Goal: Information Seeking & Learning: Learn about a topic

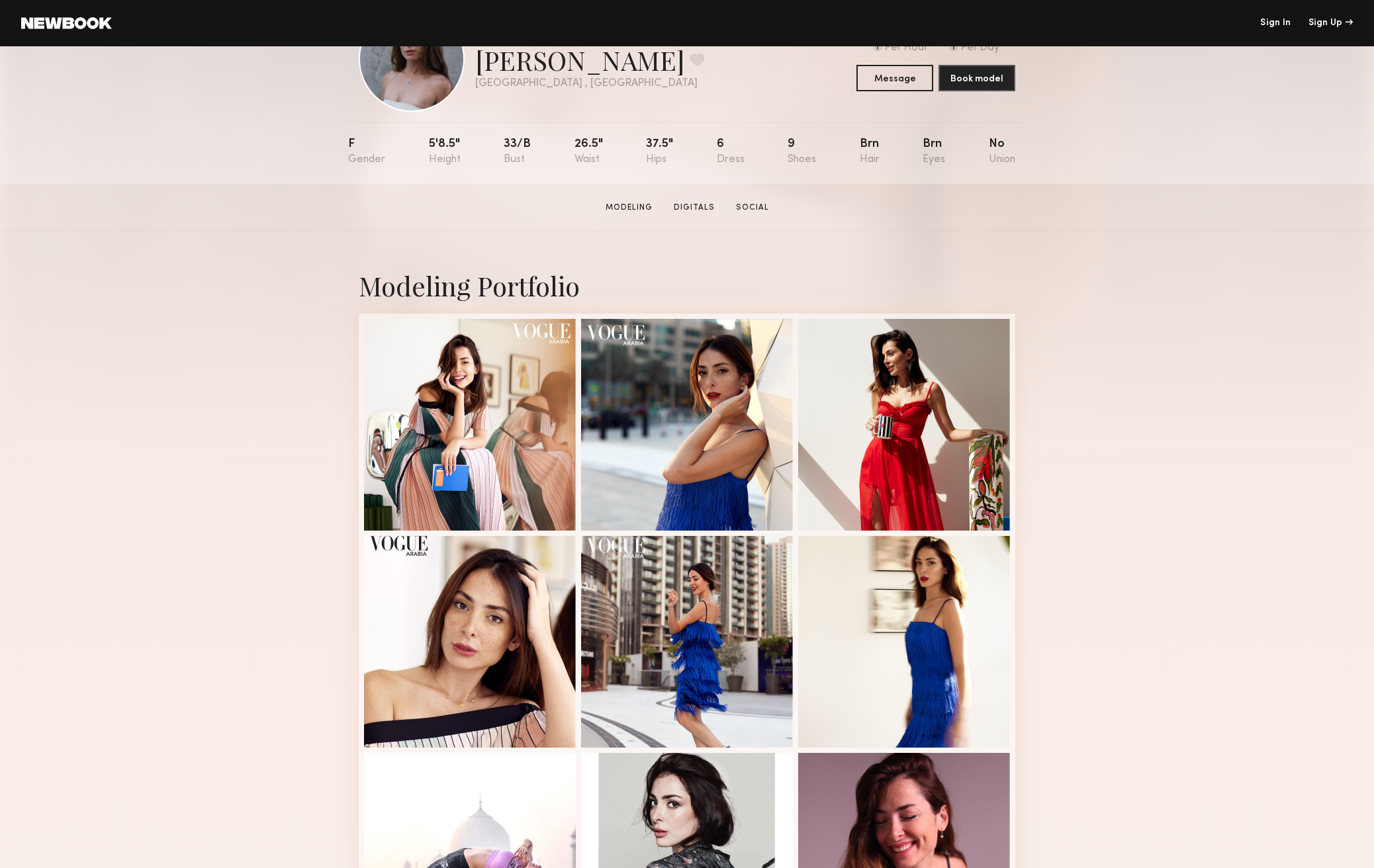
scroll to position [166, 0]
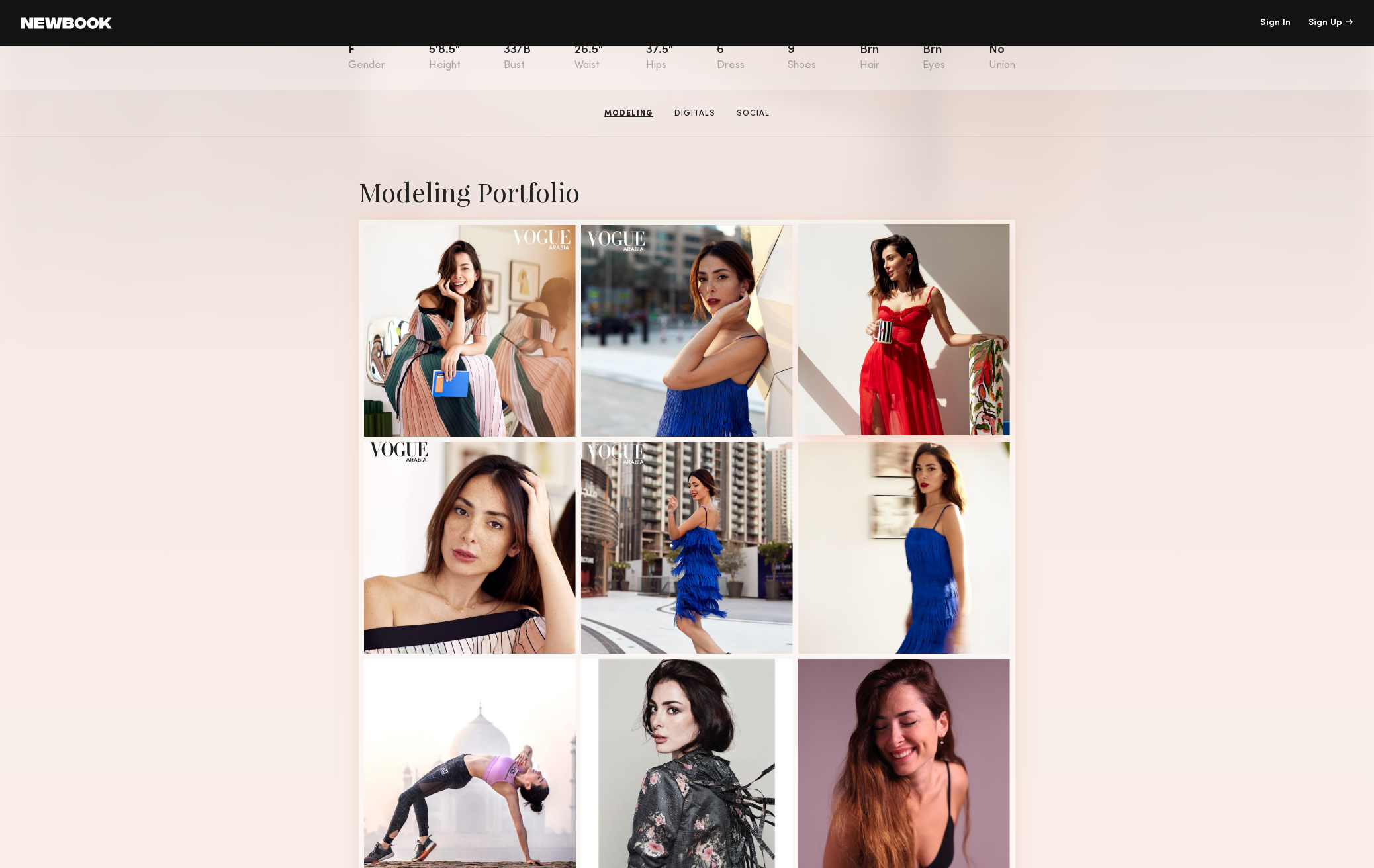
click at [886, 345] on div at bounding box center [904, 330] width 212 height 212
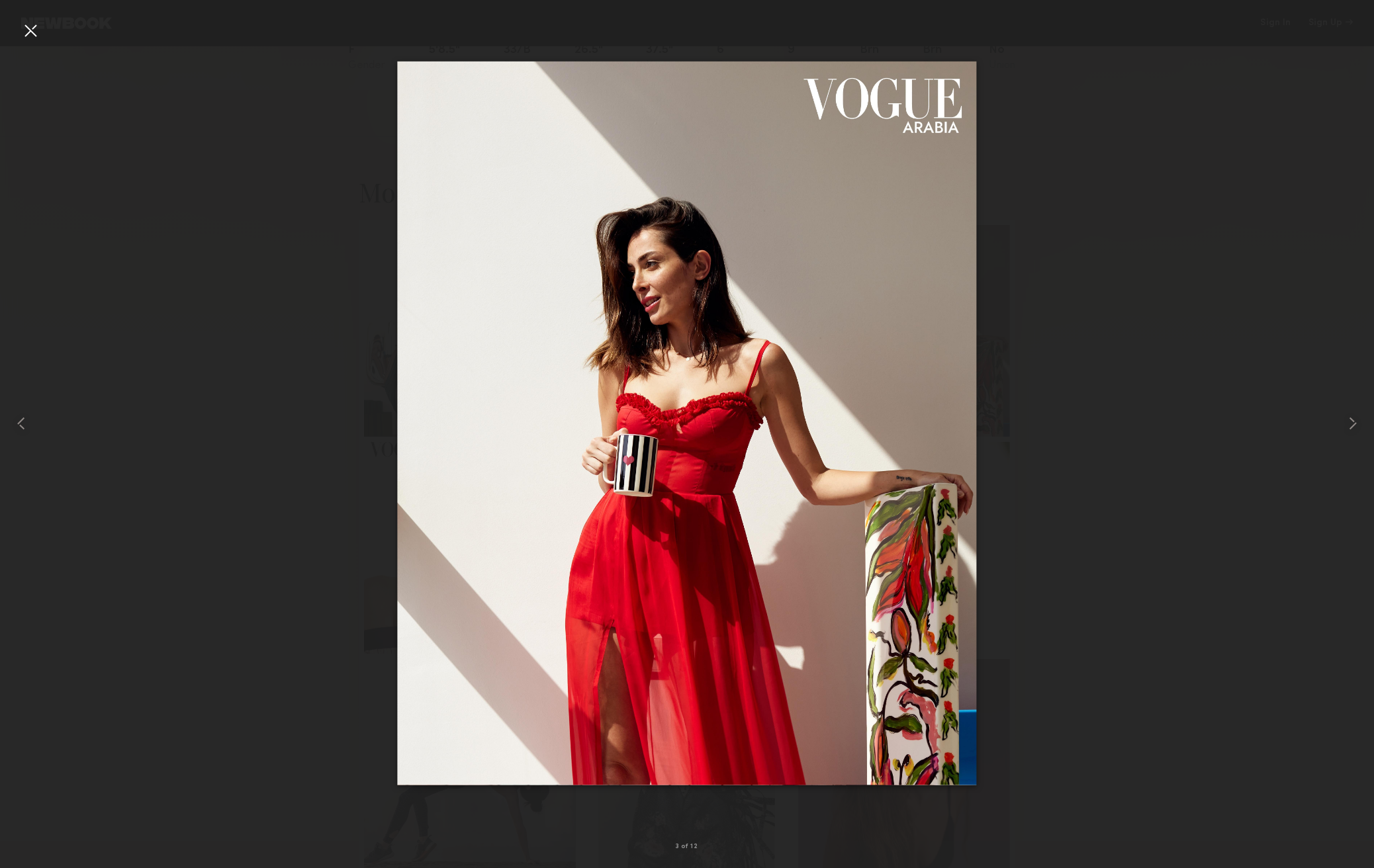
click at [1160, 409] on div at bounding box center [687, 423] width 1374 height 804
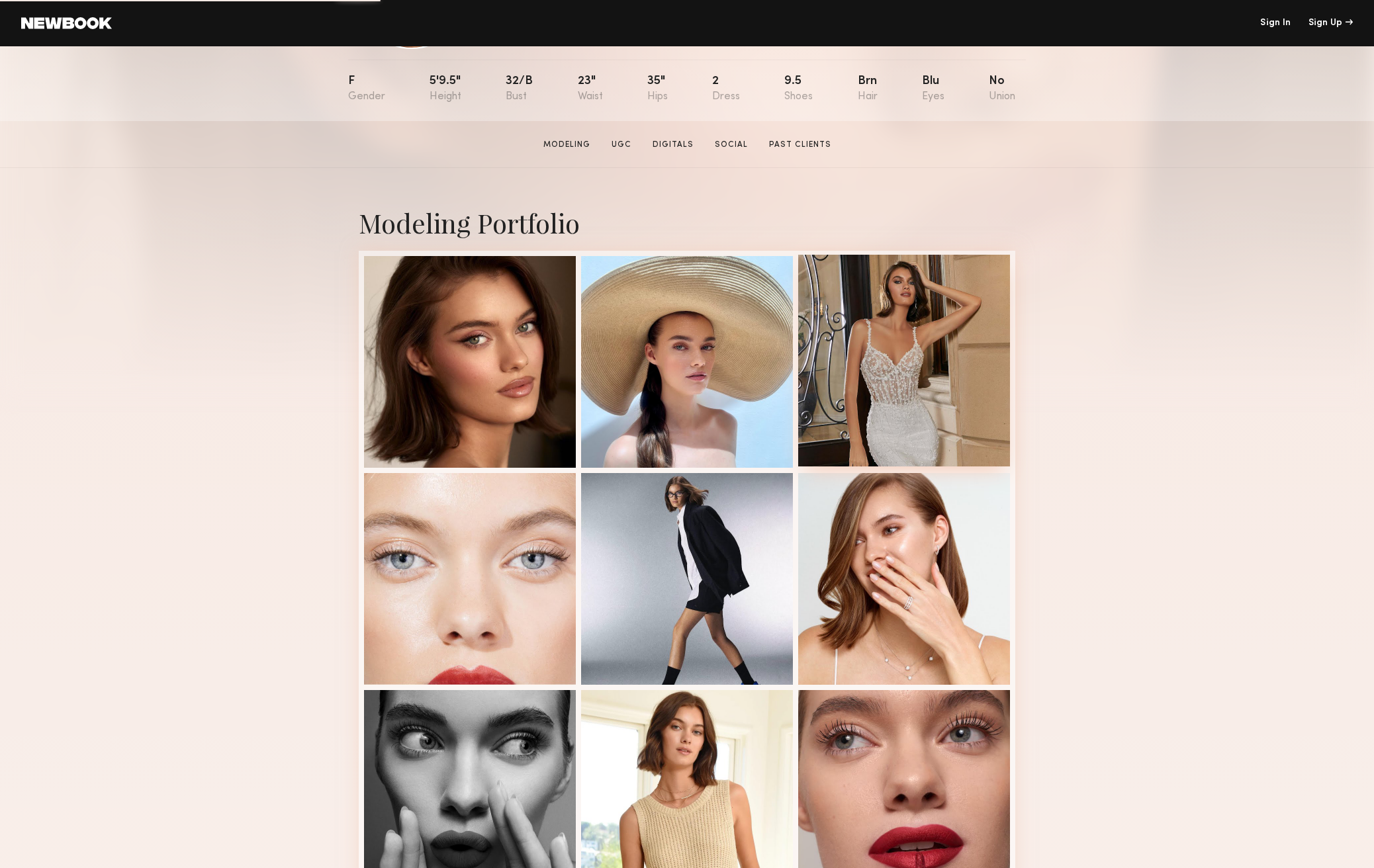
scroll to position [140, 0]
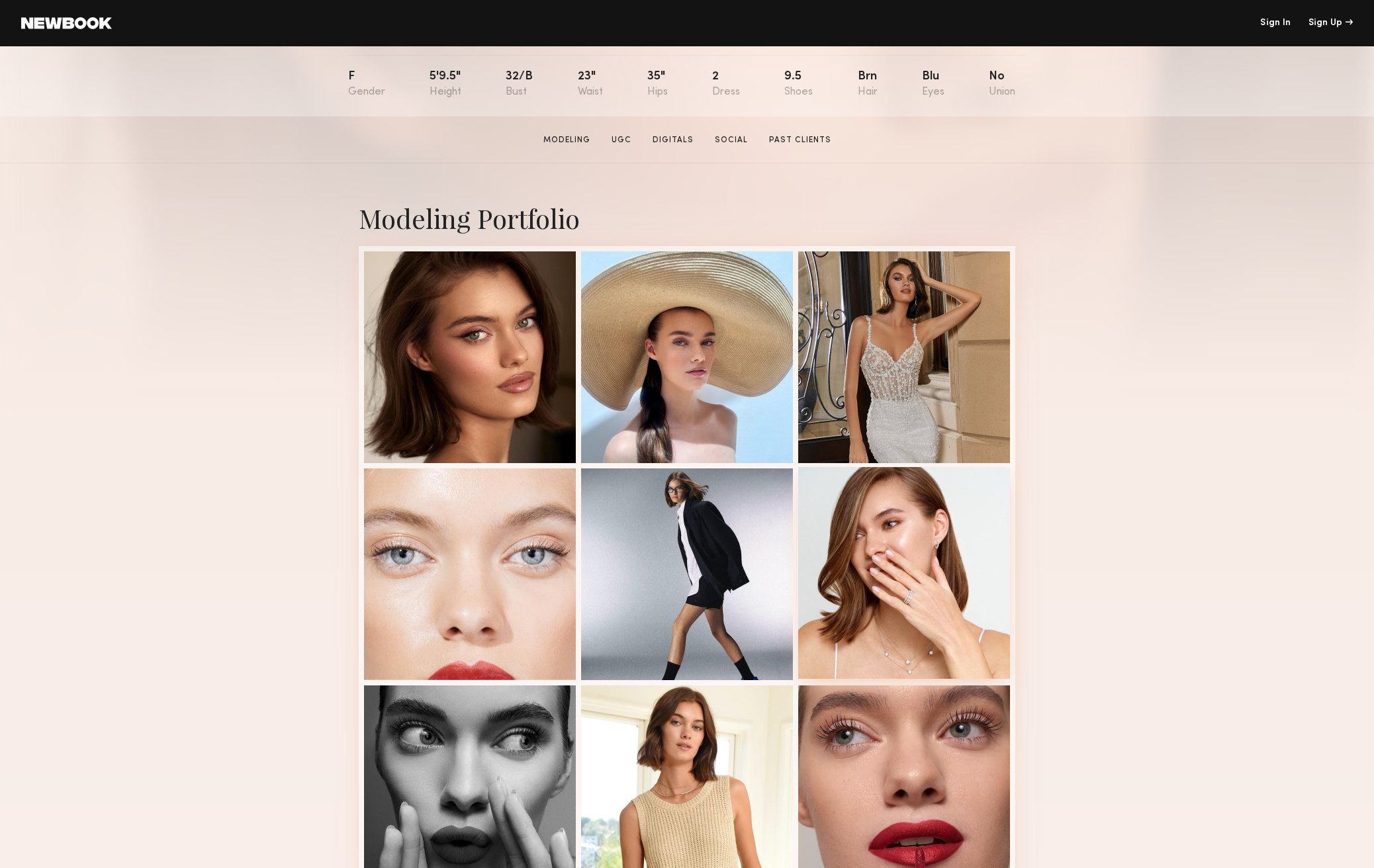
click at [1001, 512] on div at bounding box center [904, 573] width 212 height 212
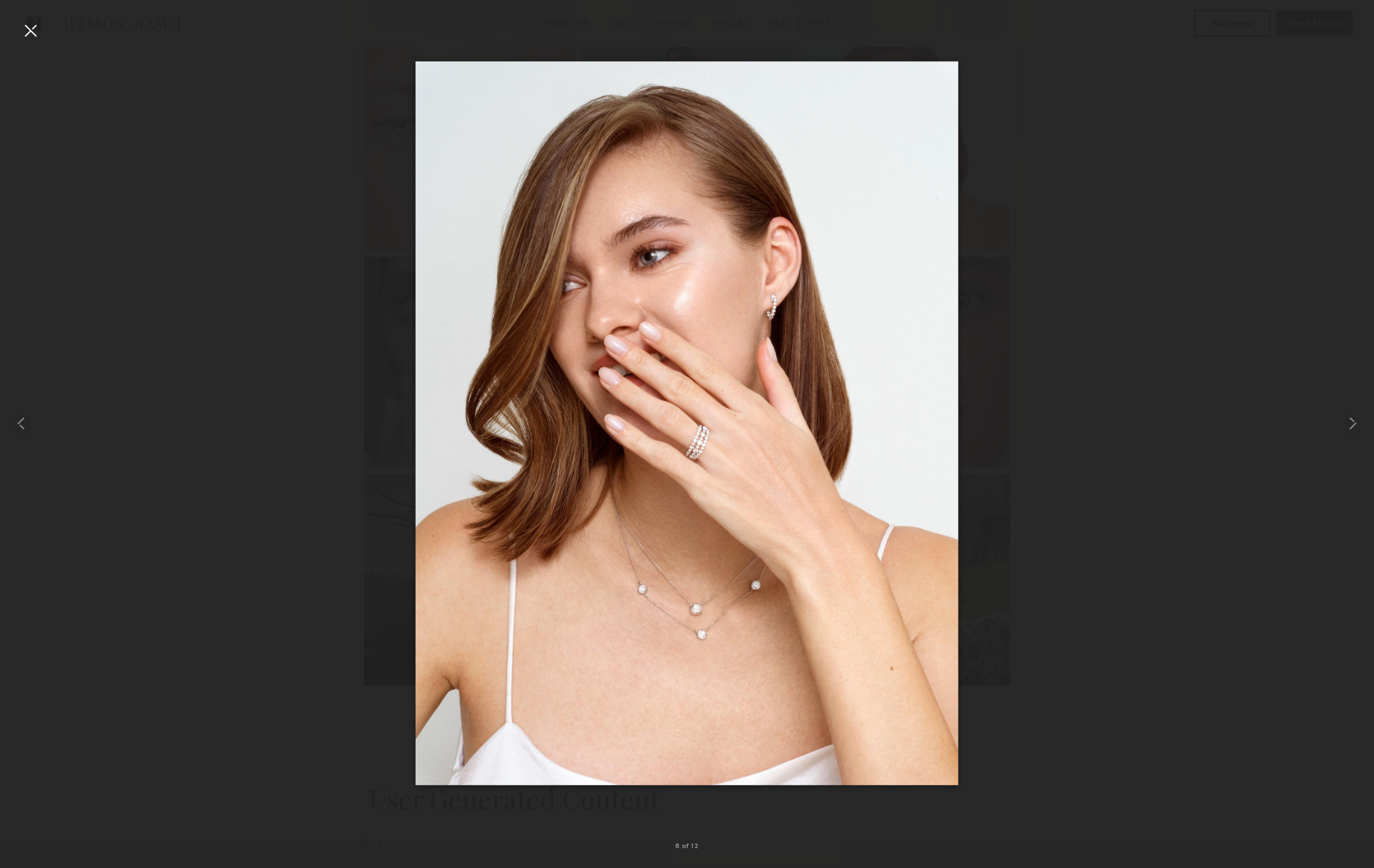
scroll to position [598, 0]
click at [32, 30] on div at bounding box center [30, 30] width 21 height 21
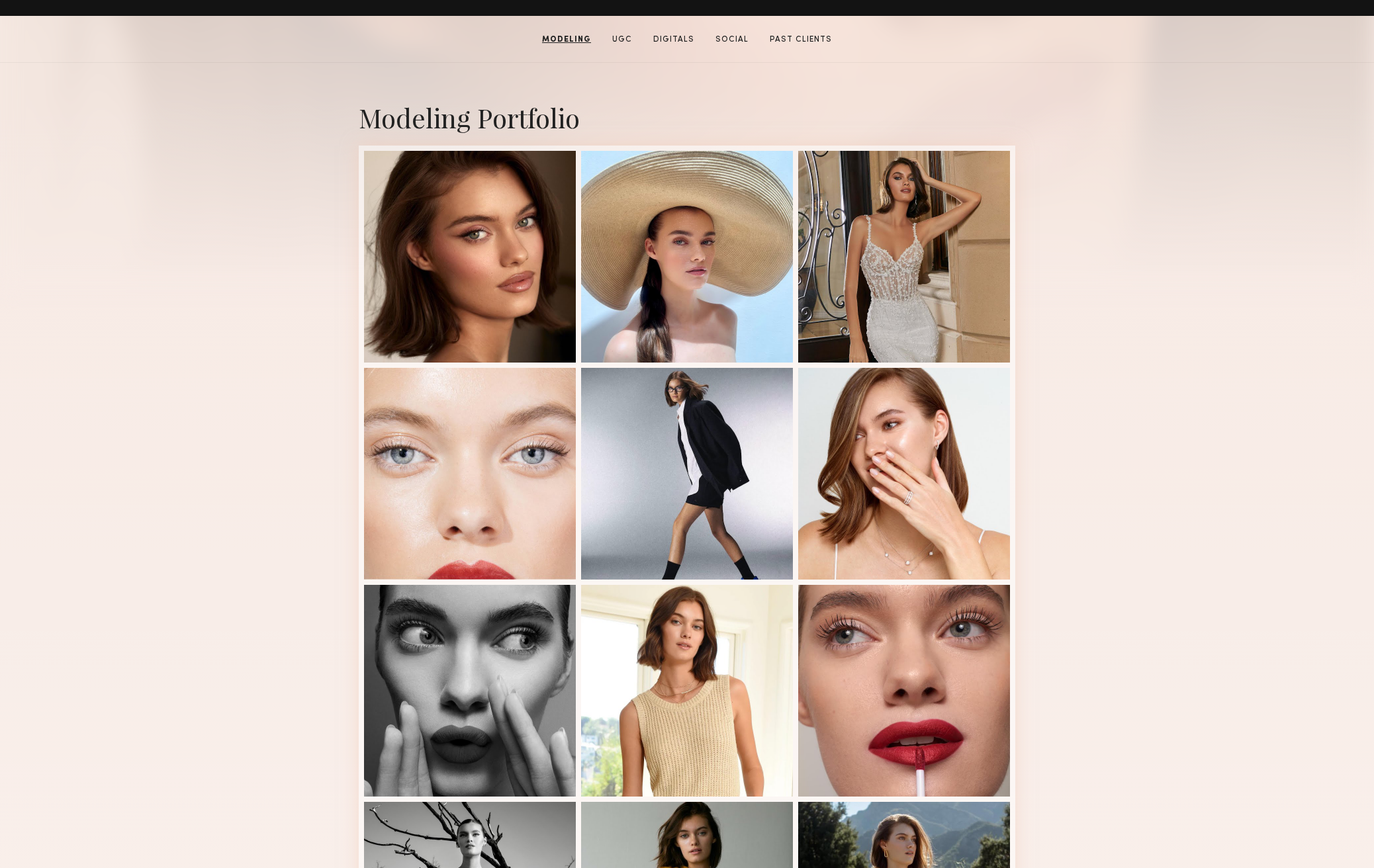
scroll to position [243, 0]
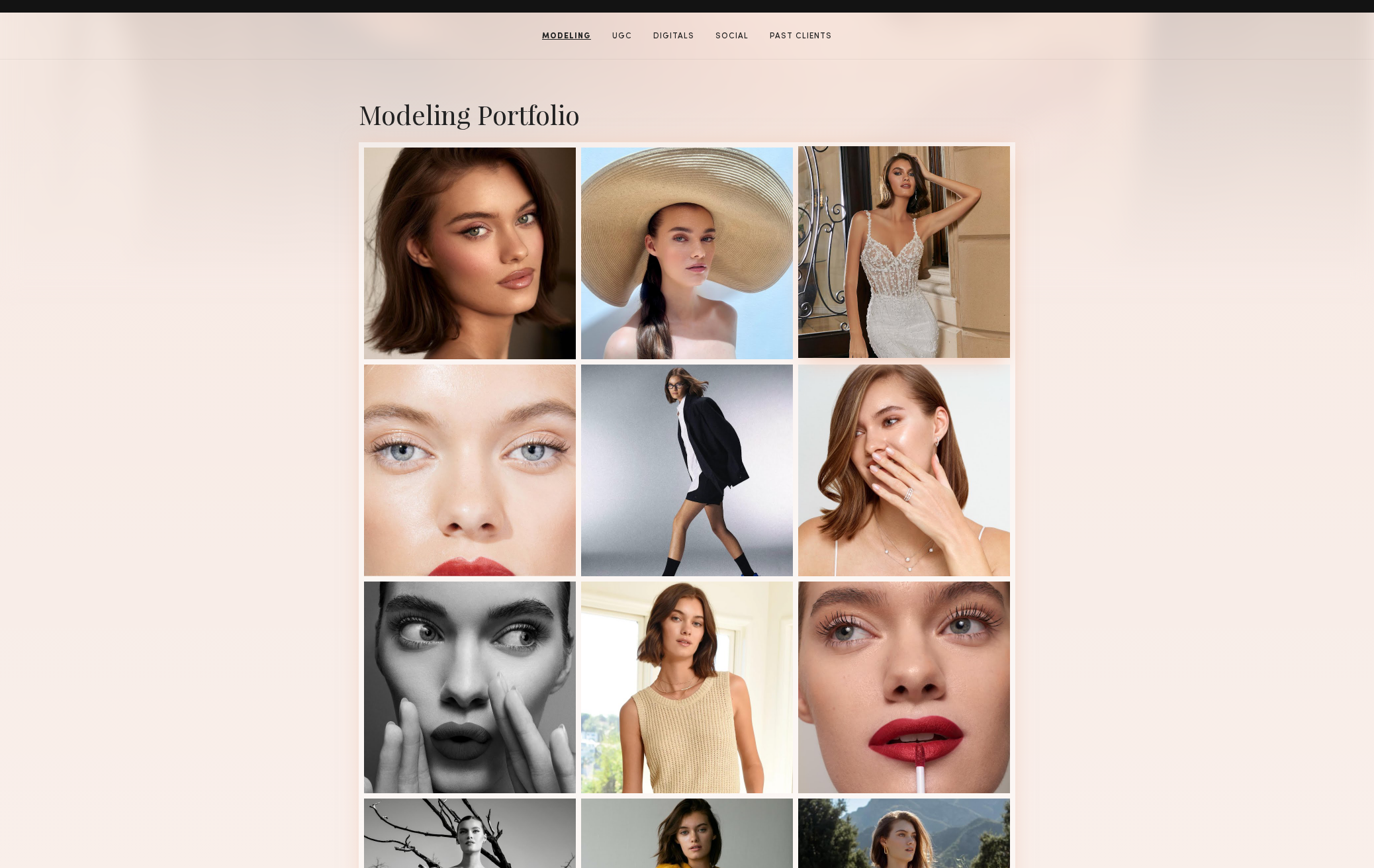
click at [861, 238] on div at bounding box center [904, 252] width 212 height 212
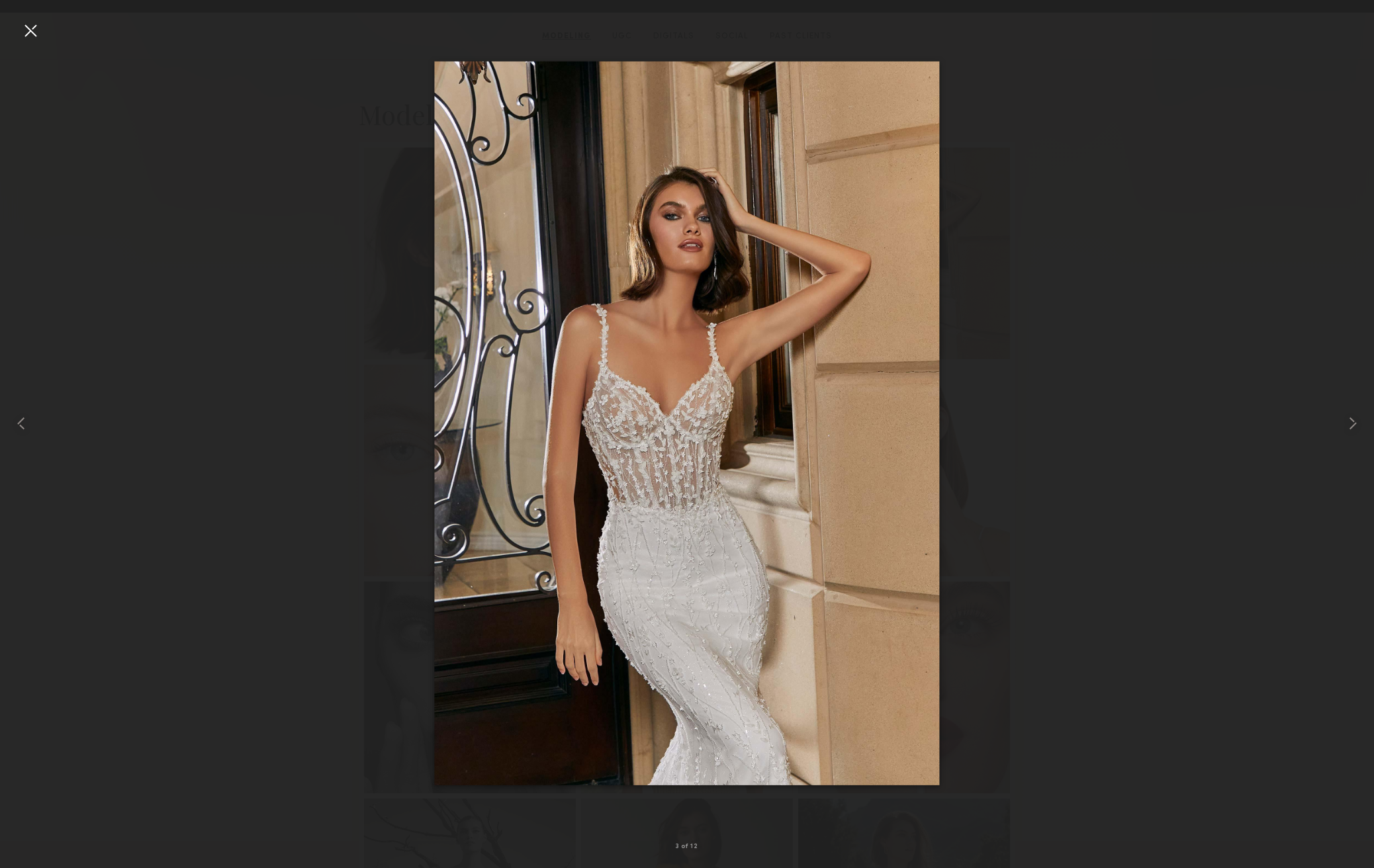
click at [1091, 367] on div at bounding box center [687, 423] width 1374 height 804
click at [31, 30] on div at bounding box center [30, 30] width 21 height 21
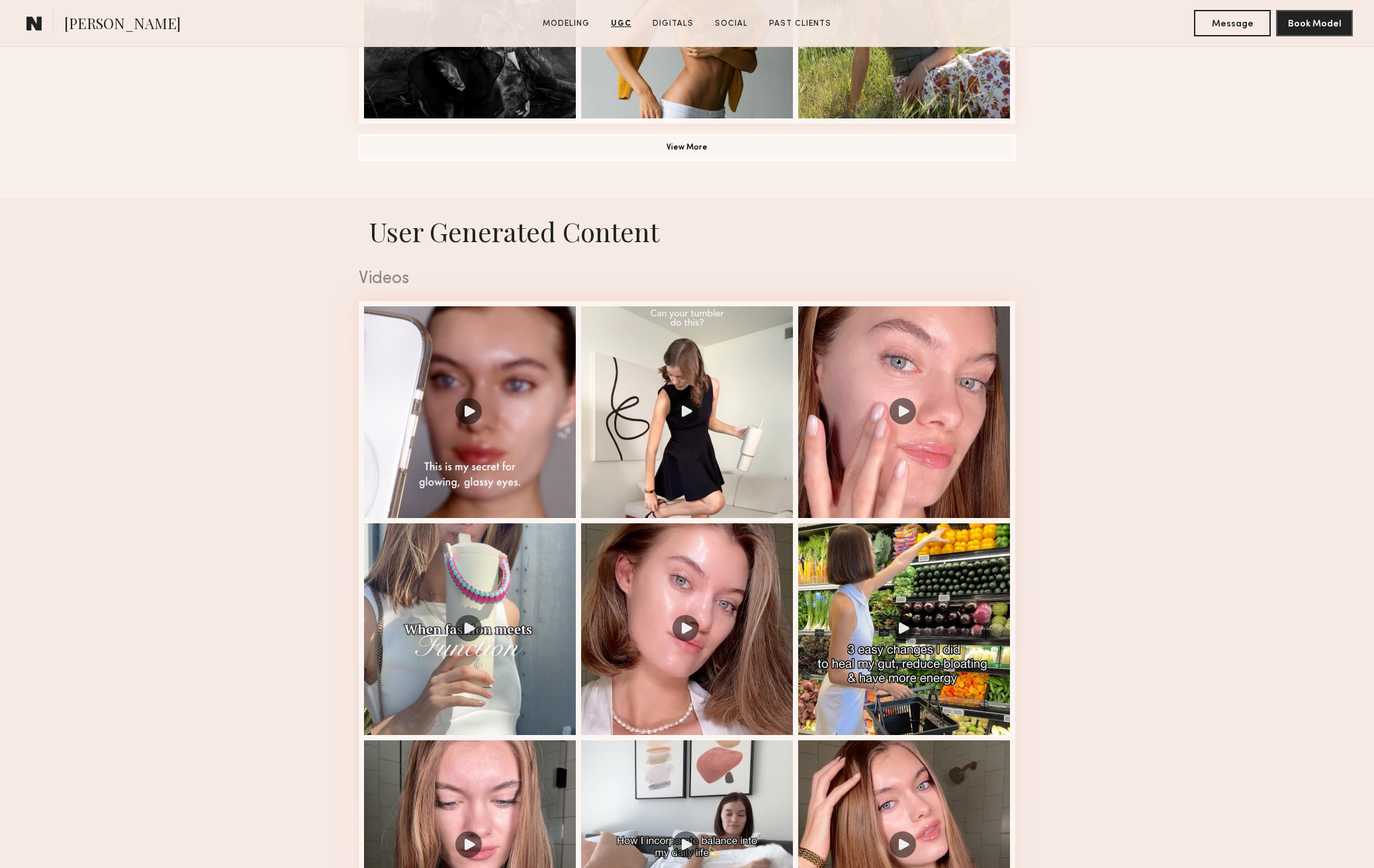
scroll to position [1101, 0]
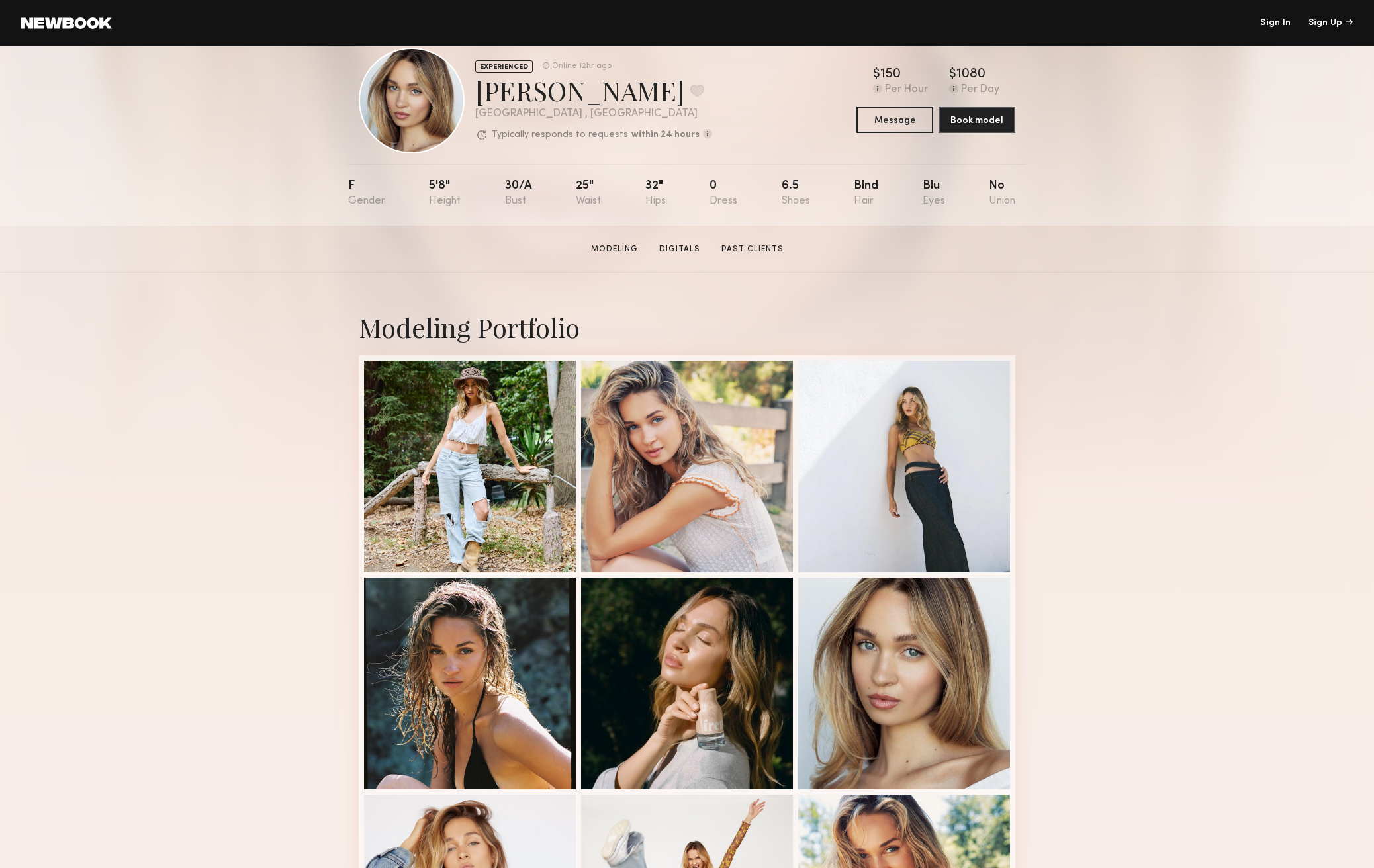
scroll to position [32, 0]
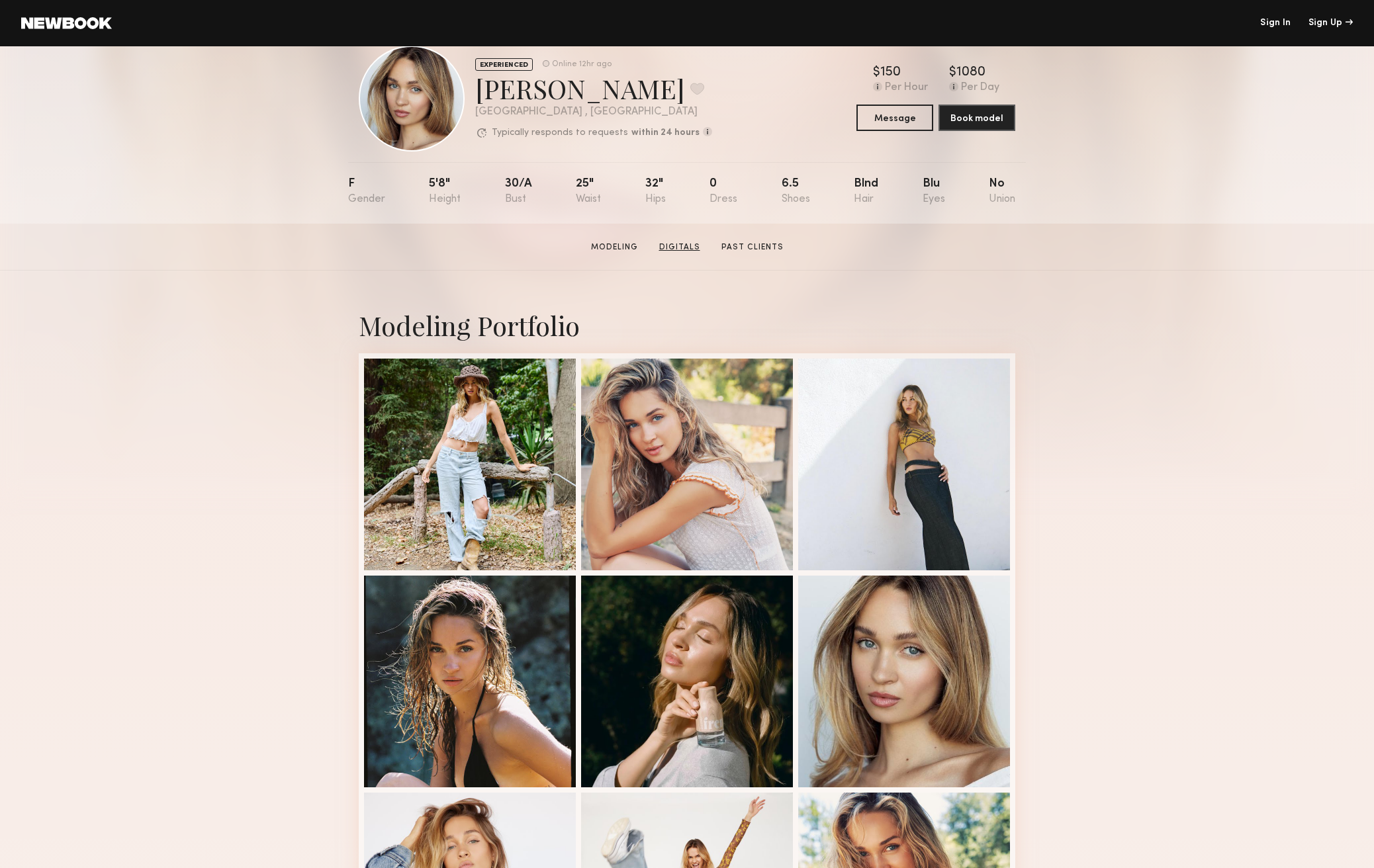
click at [674, 246] on link "Digitals" at bounding box center [679, 247] width 51 height 12
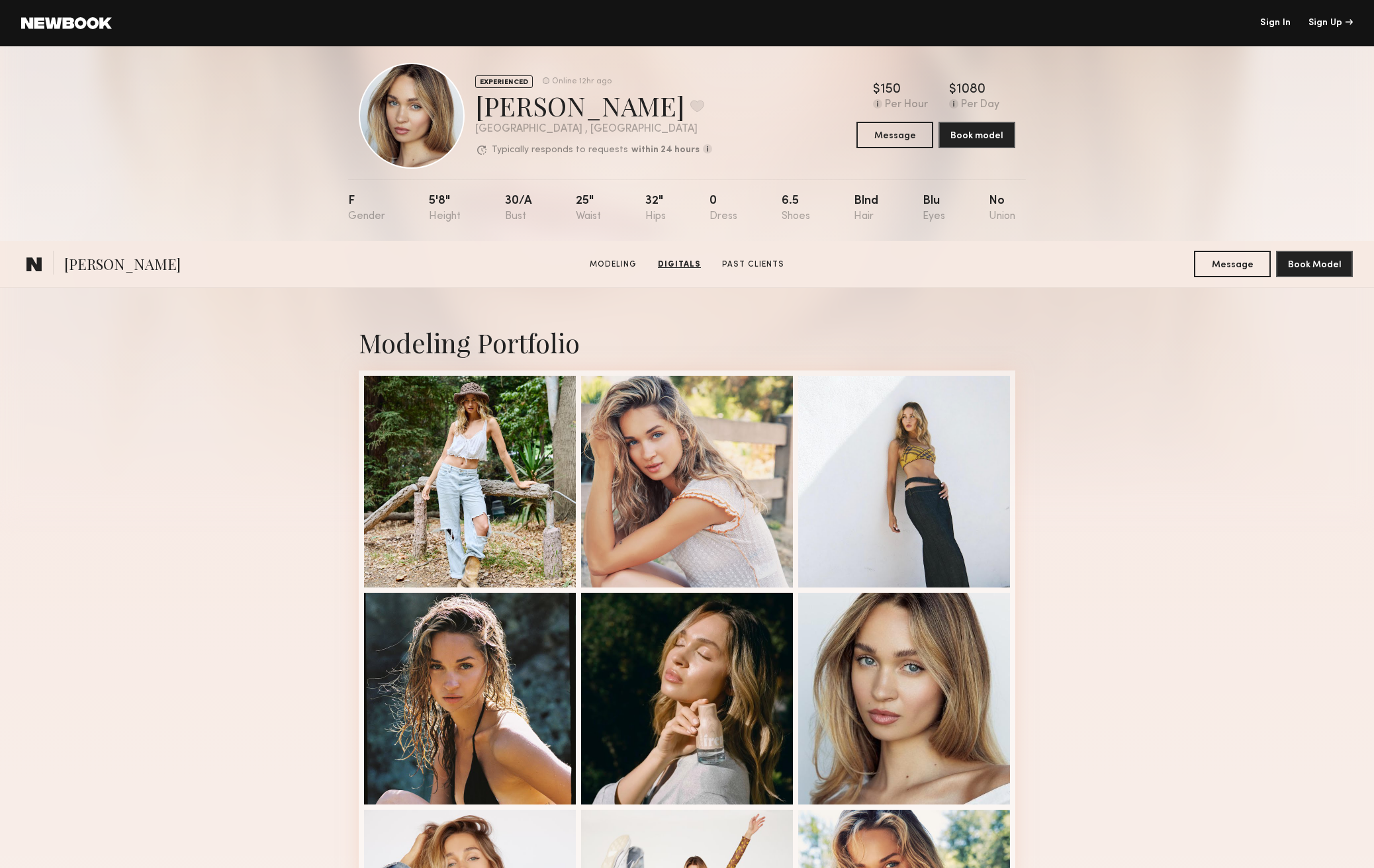
scroll to position [0, 0]
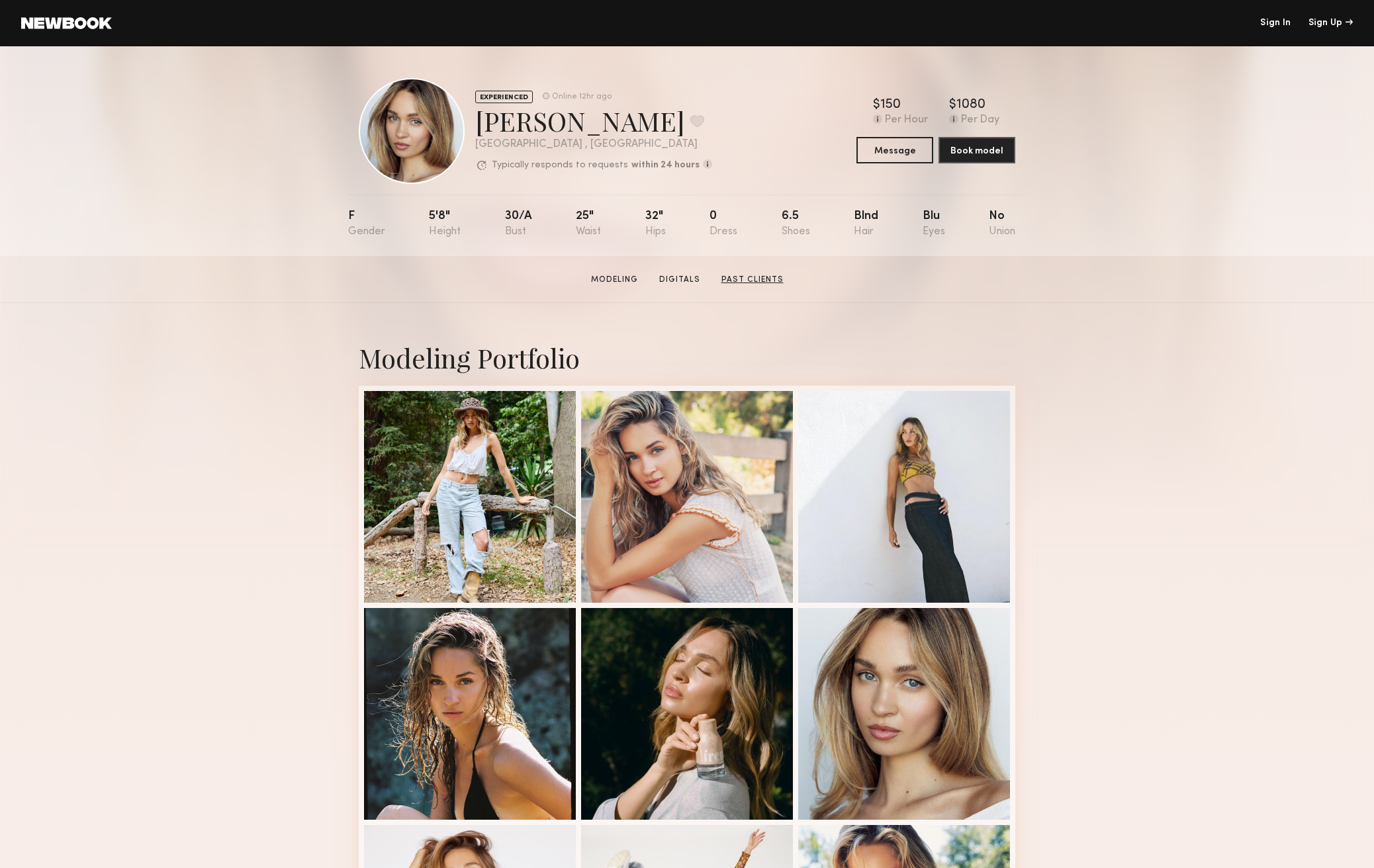
click at [740, 278] on link "Past Clients" at bounding box center [752, 280] width 73 height 12
click at [612, 279] on link "Modeling" at bounding box center [614, 280] width 58 height 12
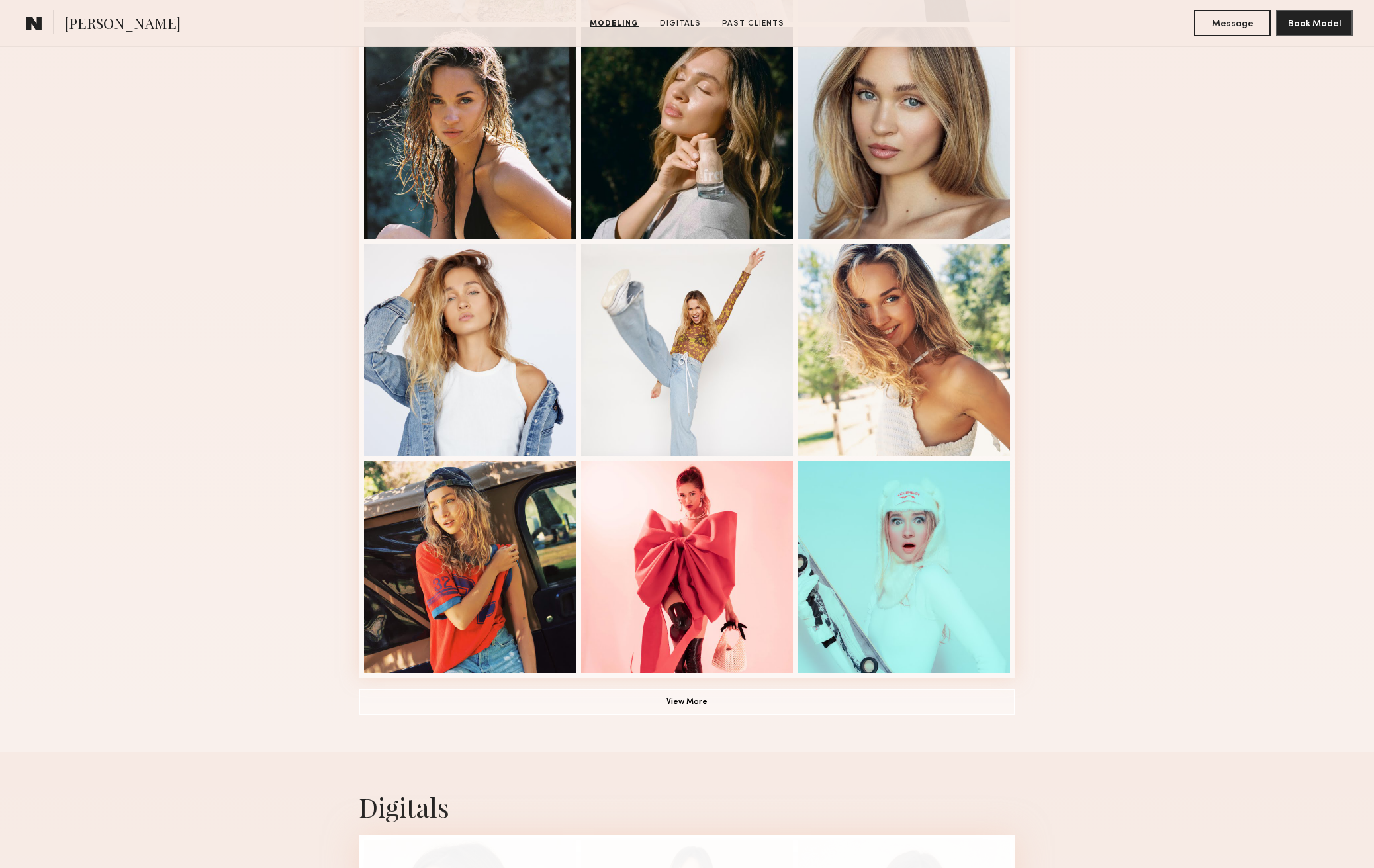
scroll to position [570, 0]
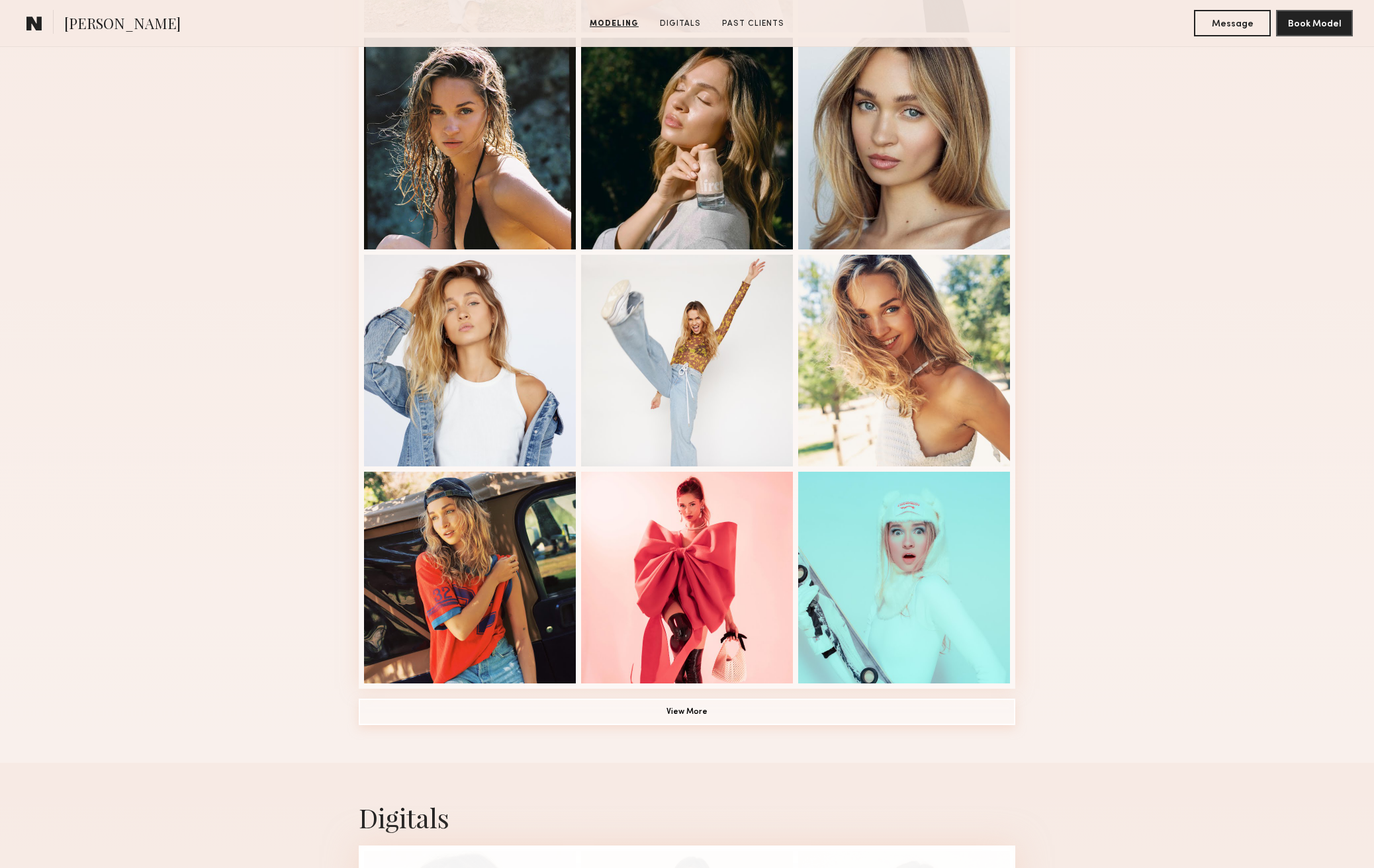
click at [761, 719] on button "View More" at bounding box center [687, 711] width 656 height 26
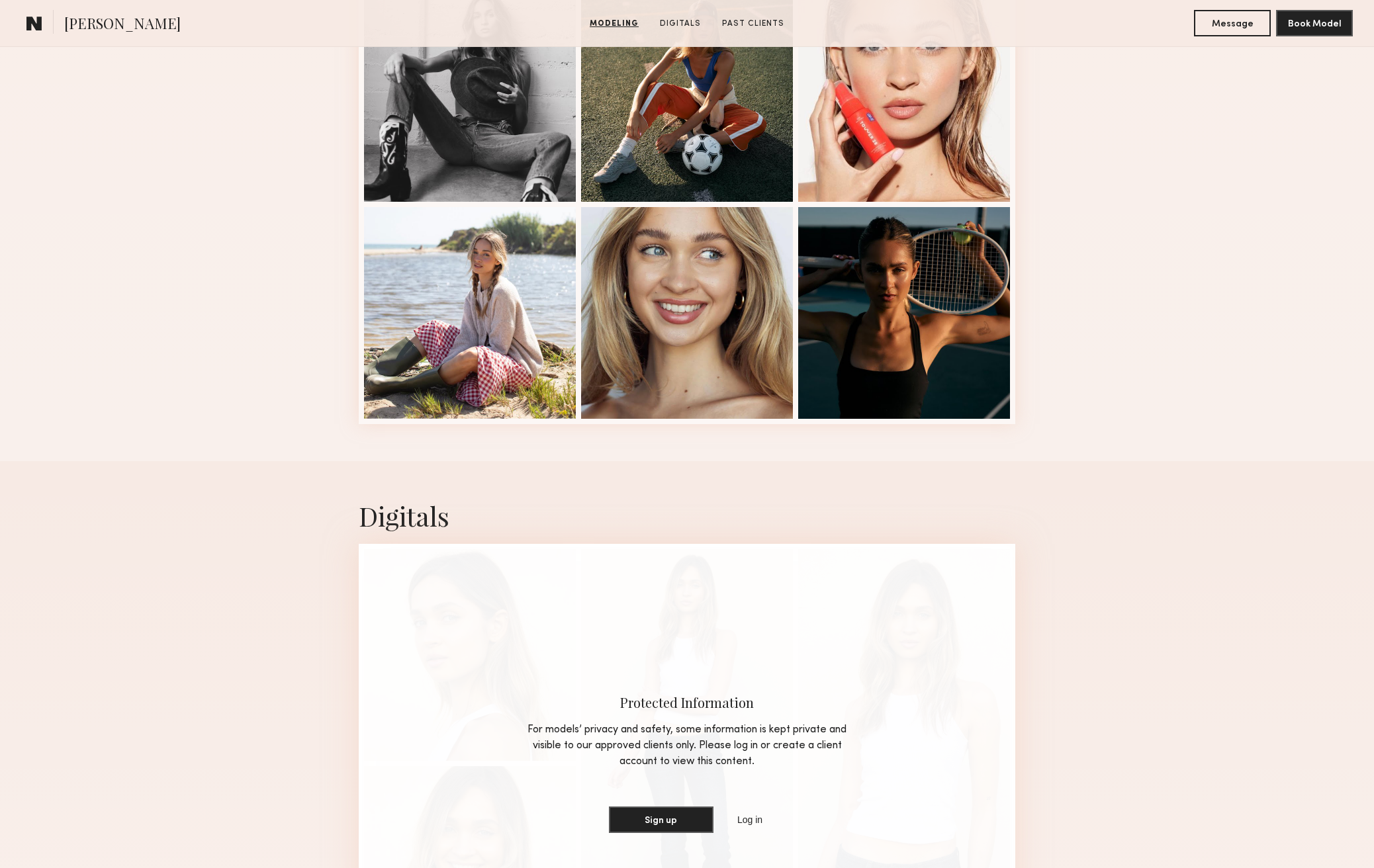
scroll to position [1626, 0]
